Goal: Information Seeking & Learning: Learn about a topic

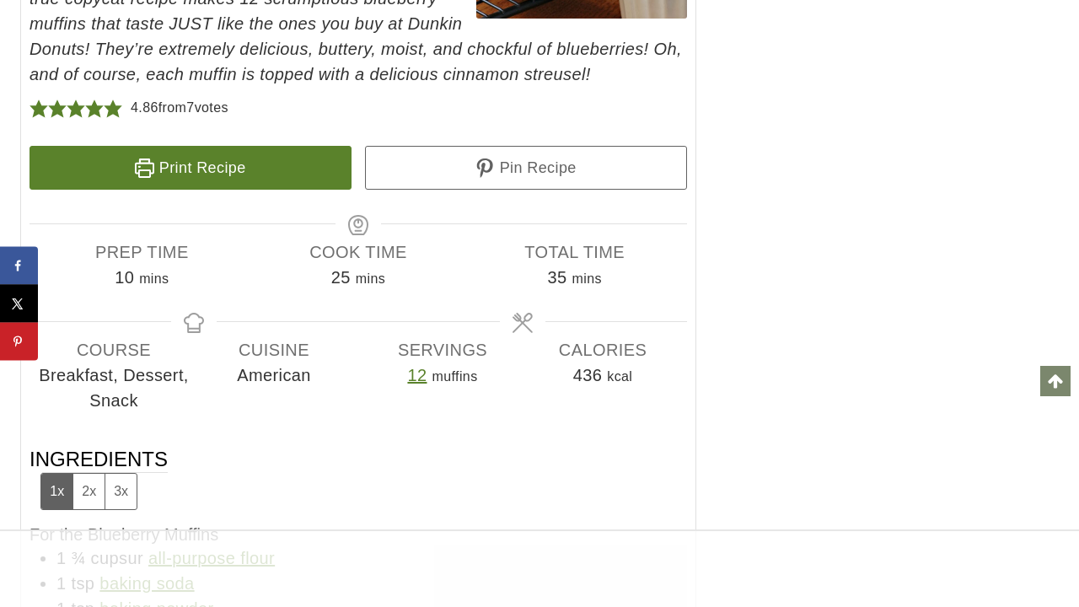
scroll to position [9064, 0]
